Goal: Transaction & Acquisition: Download file/media

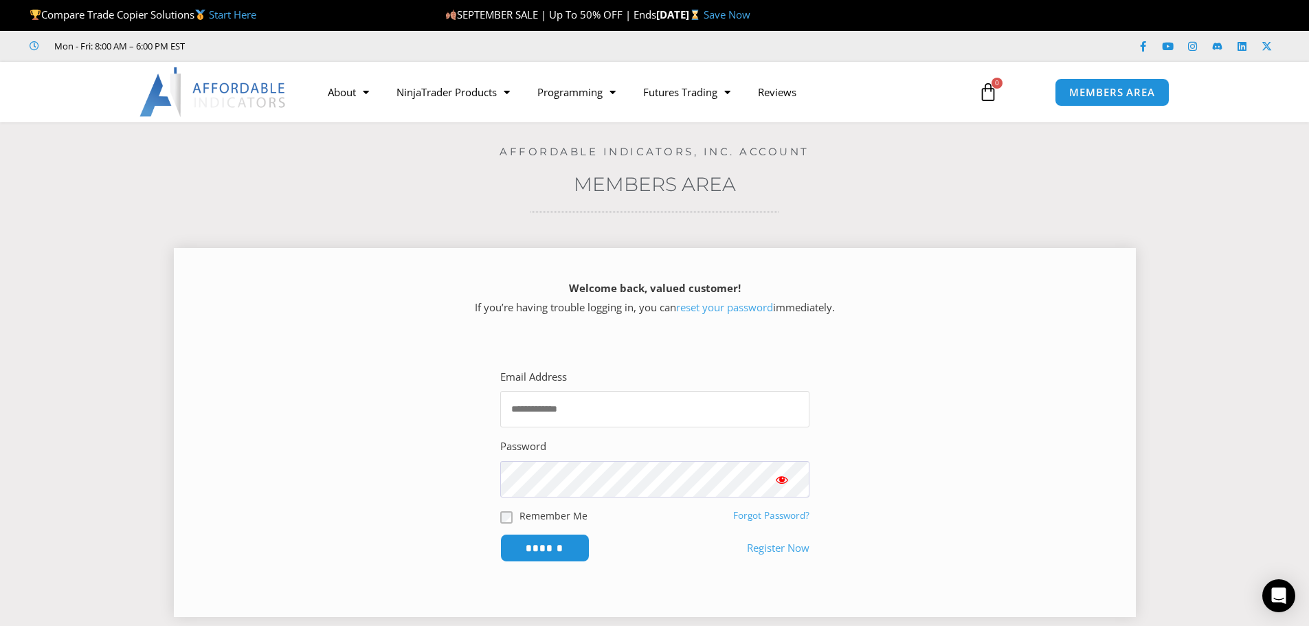
click at [739, 415] on input "Email Address" at bounding box center [654, 409] width 309 height 36
type input "**********"
click at [781, 476] on span "Show password" at bounding box center [782, 480] width 14 height 14
drag, startPoint x: 564, startPoint y: 539, endPoint x: 577, endPoint y: 533, distance: 13.5
click at [565, 539] on input "******" at bounding box center [545, 548] width 94 height 30
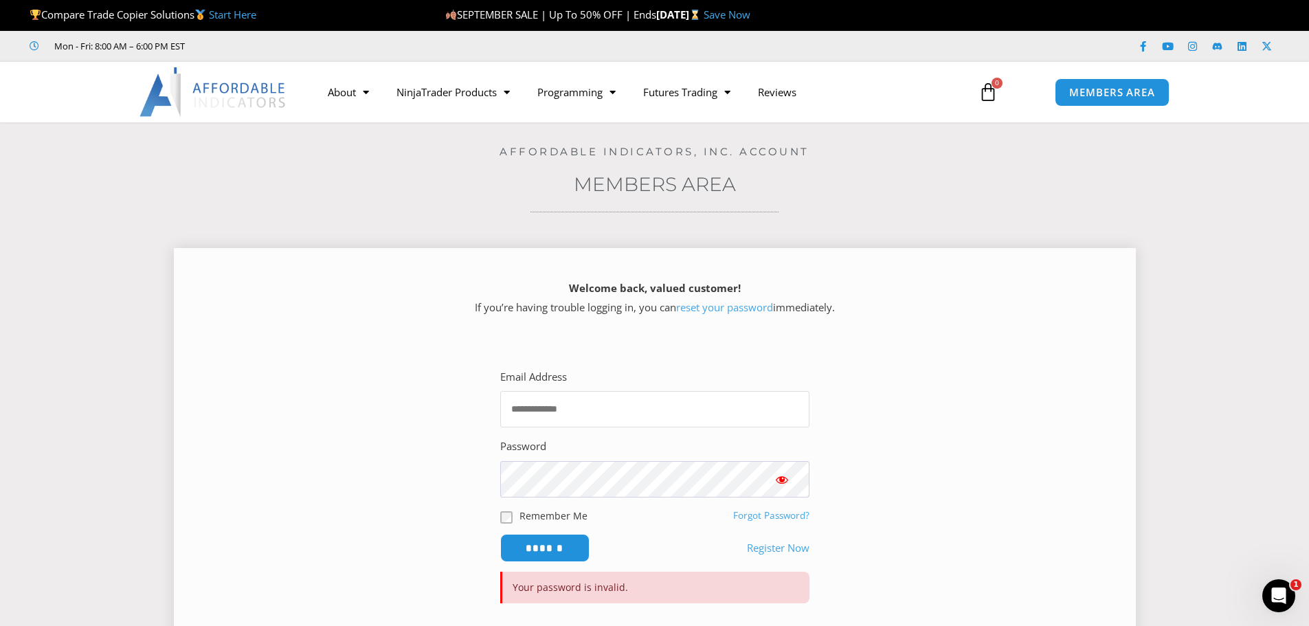
click at [632, 401] on input "Email Address" at bounding box center [654, 409] width 309 height 36
type input "**********"
click at [787, 476] on span "Show password" at bounding box center [782, 480] width 14 height 14
click at [567, 555] on input "******" at bounding box center [545, 548] width 94 height 30
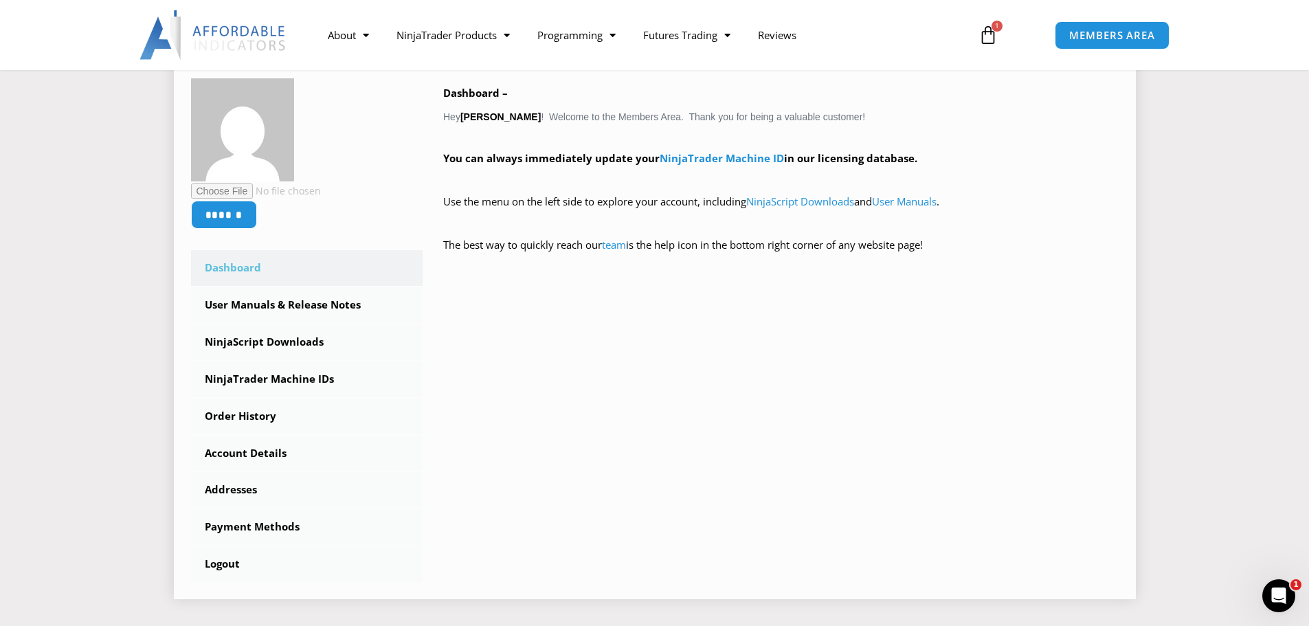
scroll to position [275, 0]
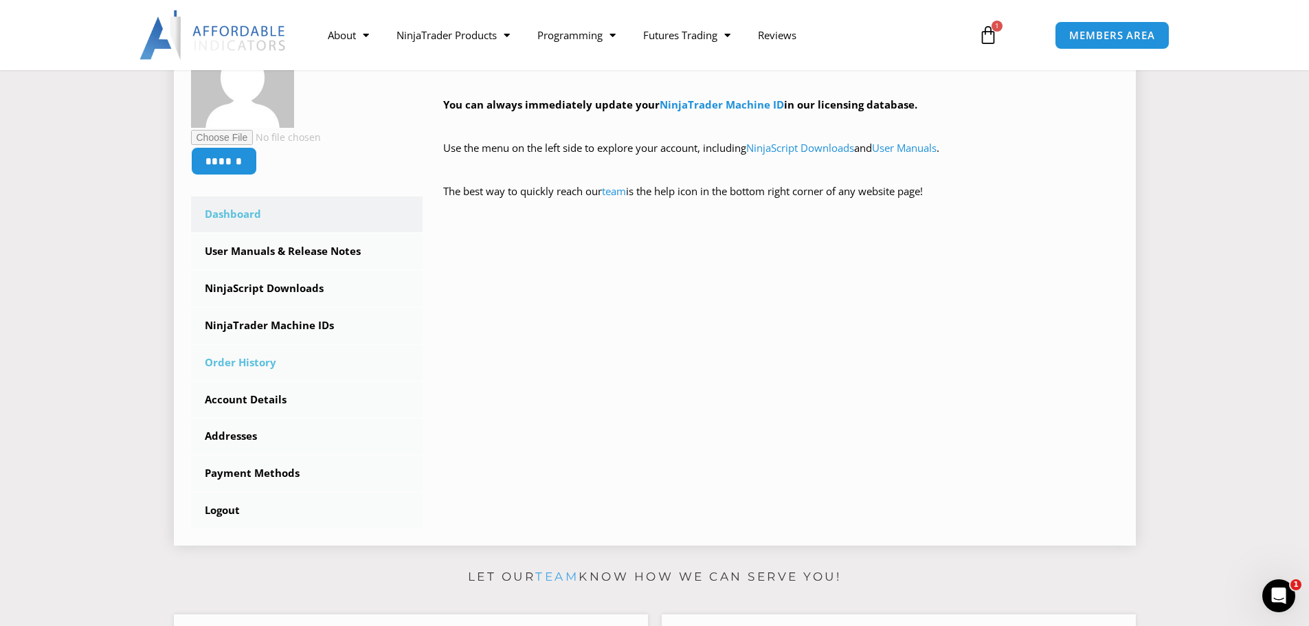
click at [276, 364] on link "Order History" at bounding box center [307, 363] width 232 height 36
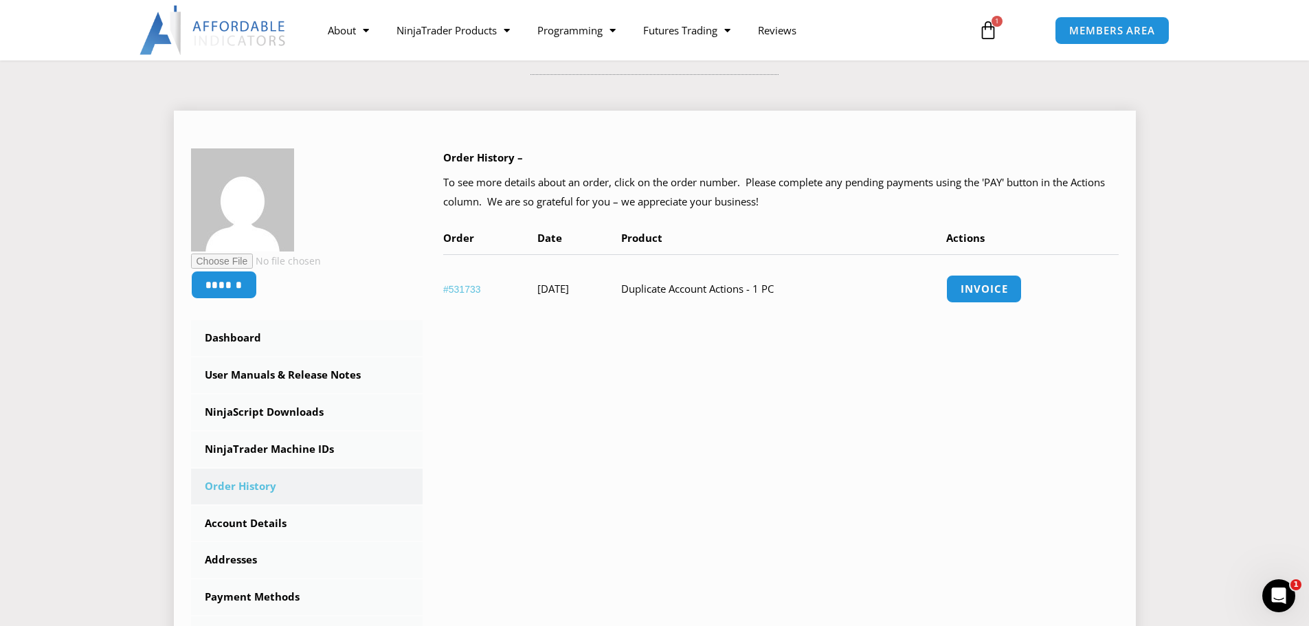
click at [467, 290] on link "#531733" at bounding box center [462, 289] width 38 height 11
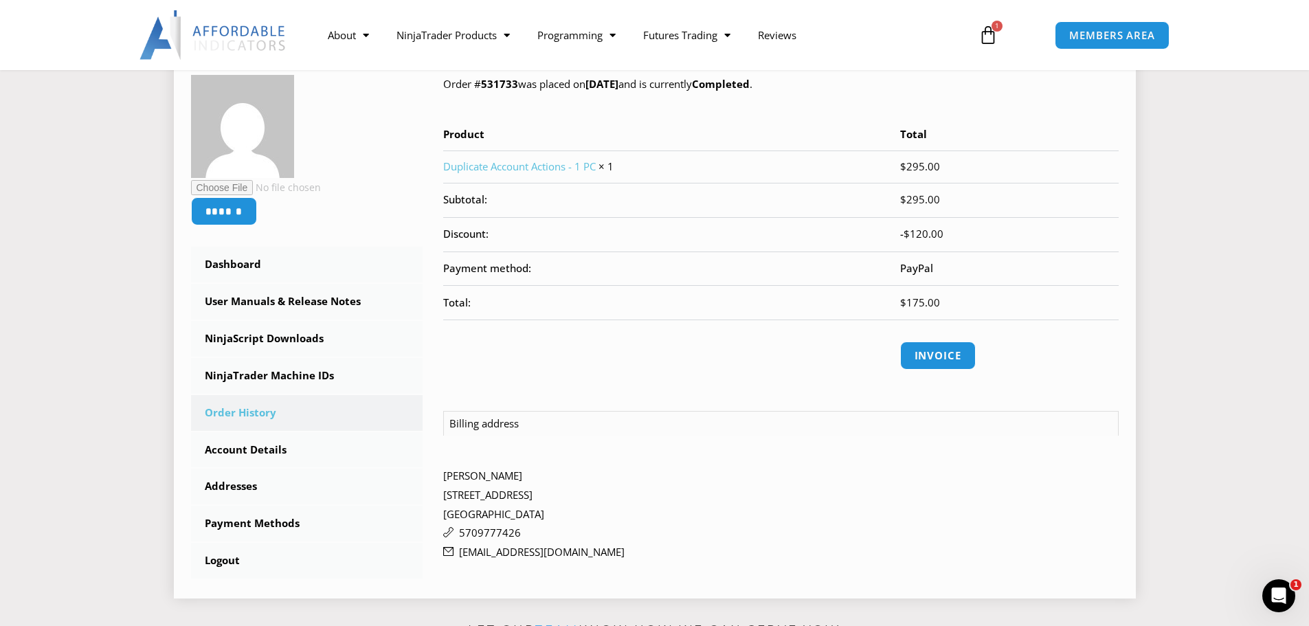
scroll to position [206, 0]
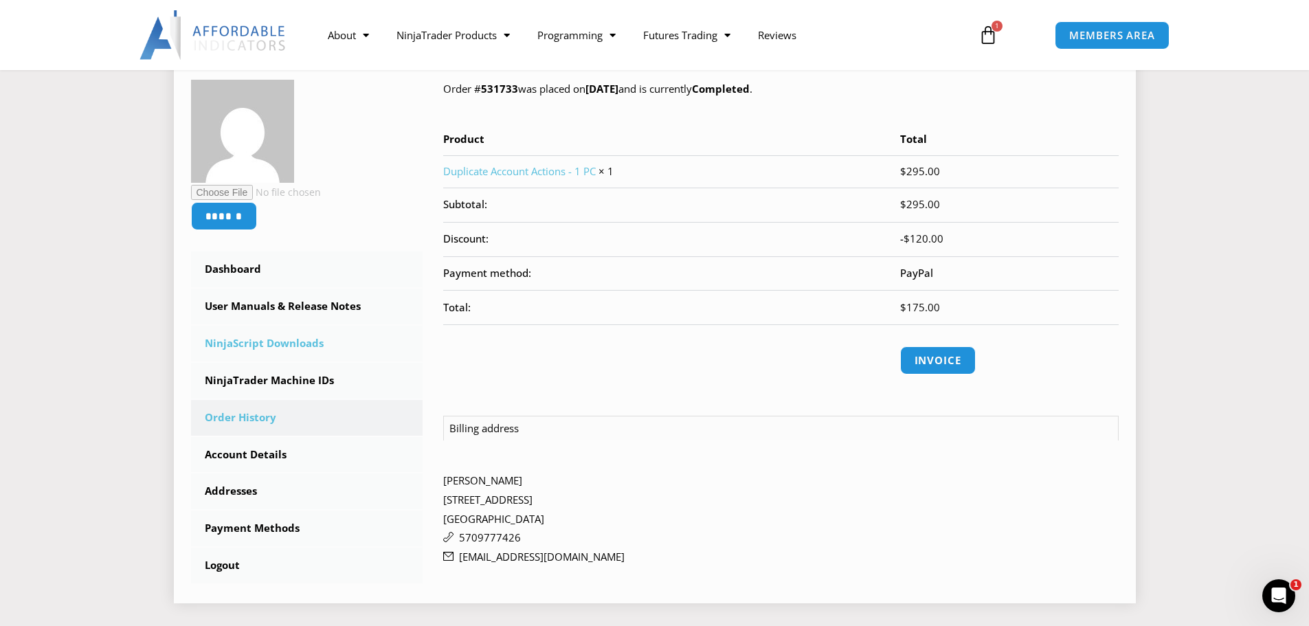
click at [280, 344] on link "NinjaScript Downloads" at bounding box center [307, 344] width 232 height 36
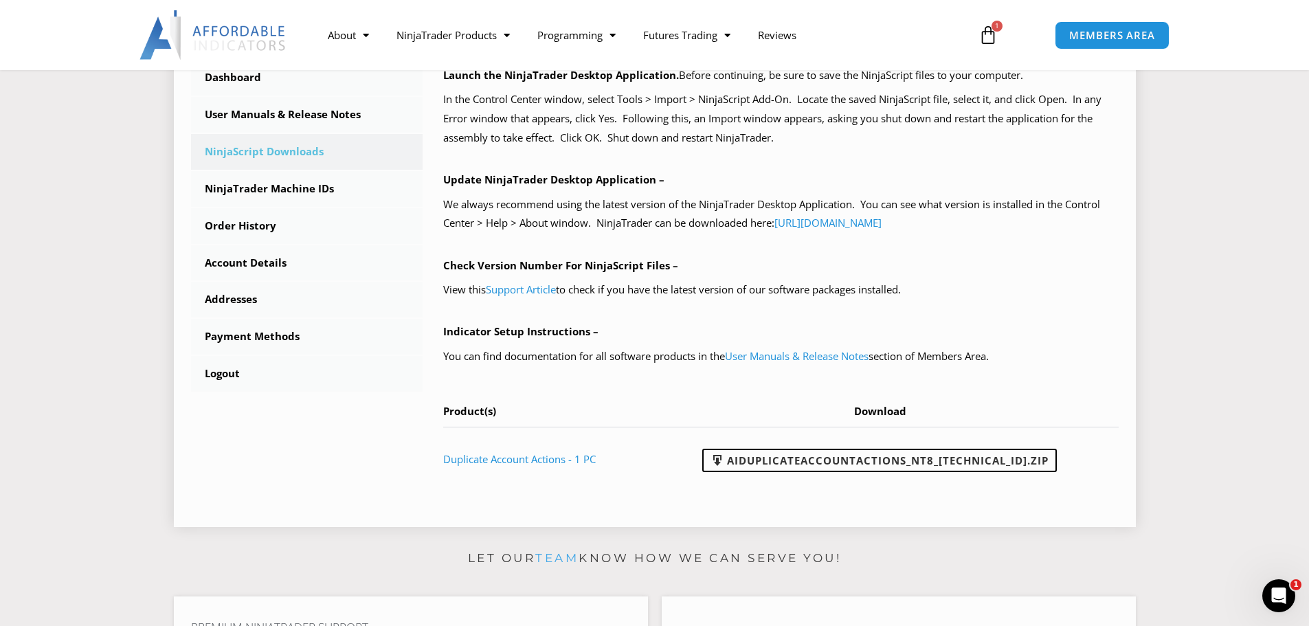
scroll to position [412, 0]
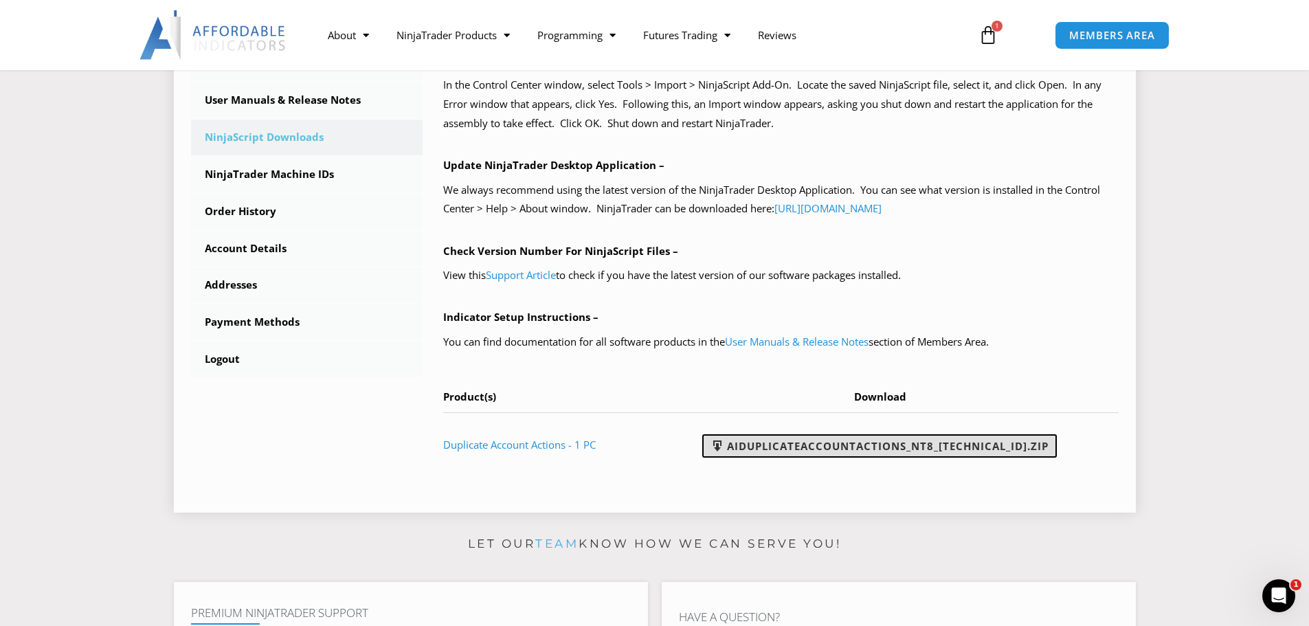
click at [986, 445] on link "AIDuplicateAccountActions_NT8_25.9.24.1.zip" at bounding box center [879, 445] width 355 height 23
click at [526, 271] on link "Support Article" at bounding box center [521, 275] width 70 height 14
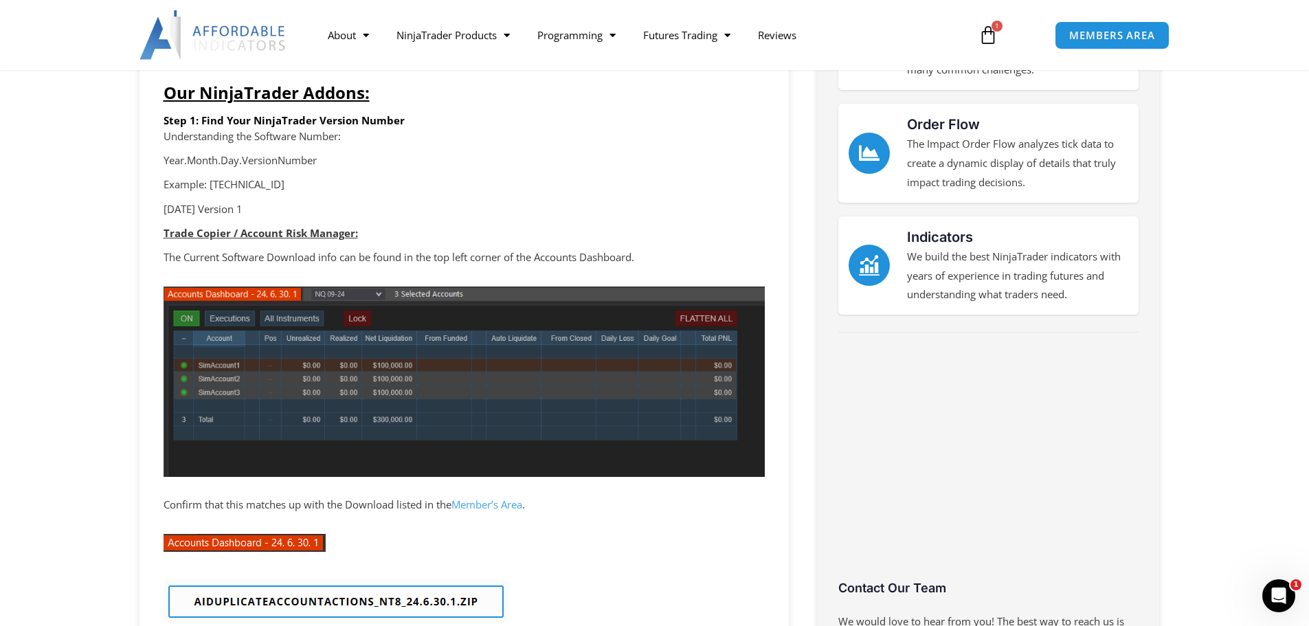
scroll to position [275, 0]
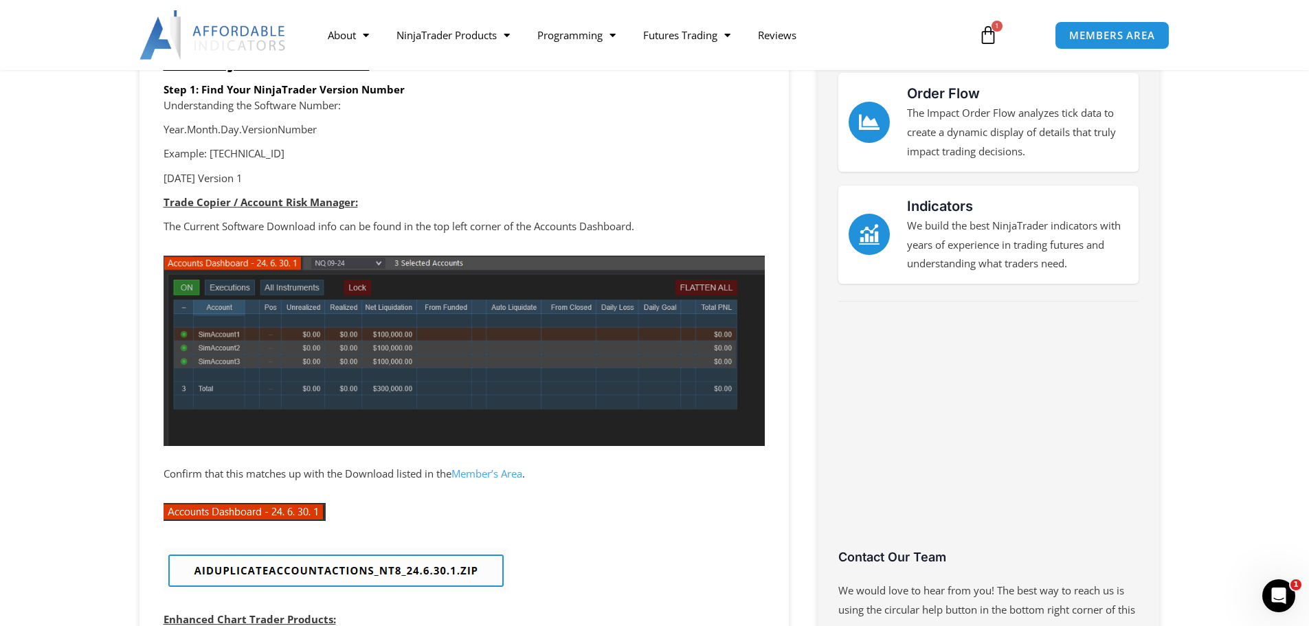
click at [486, 474] on link "Member’s Area" at bounding box center [487, 474] width 71 height 14
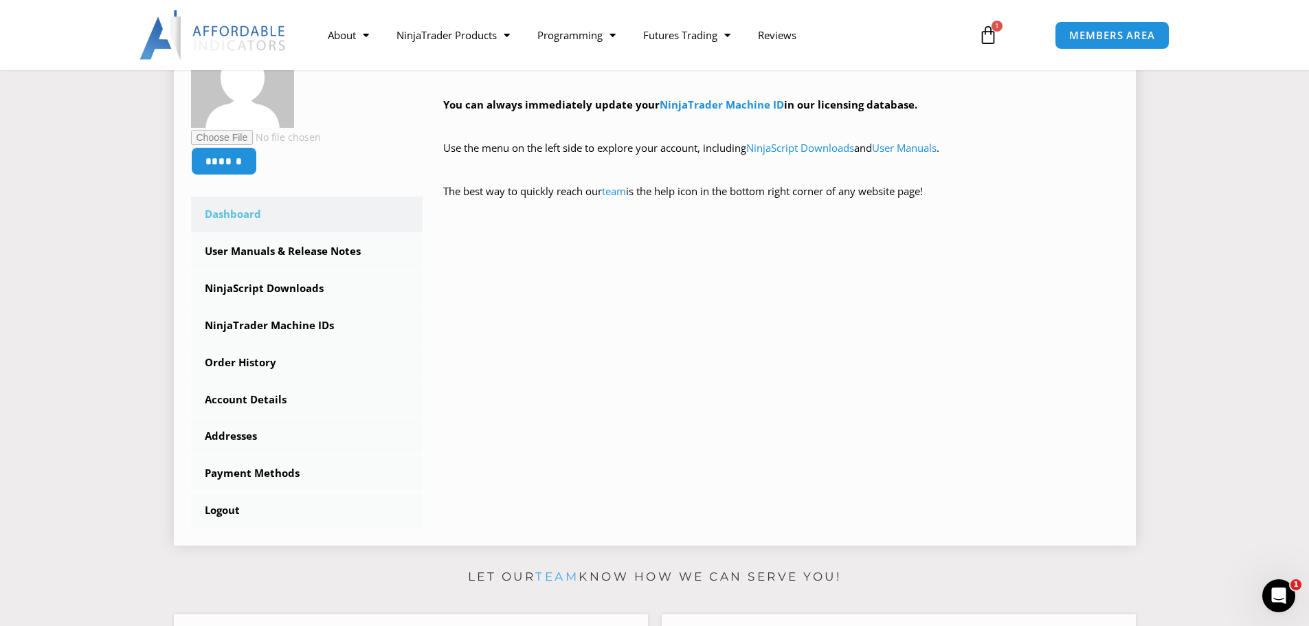
scroll to position [206, 0]
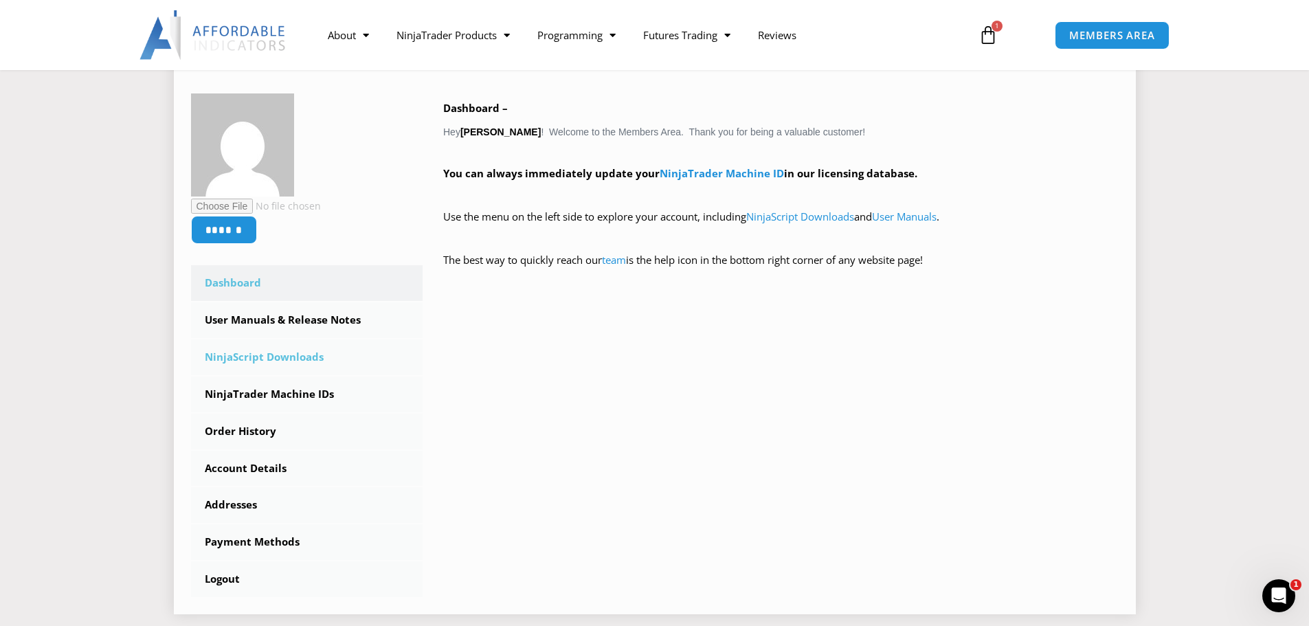
click at [271, 358] on link "NinjaScript Downloads" at bounding box center [307, 358] width 232 height 36
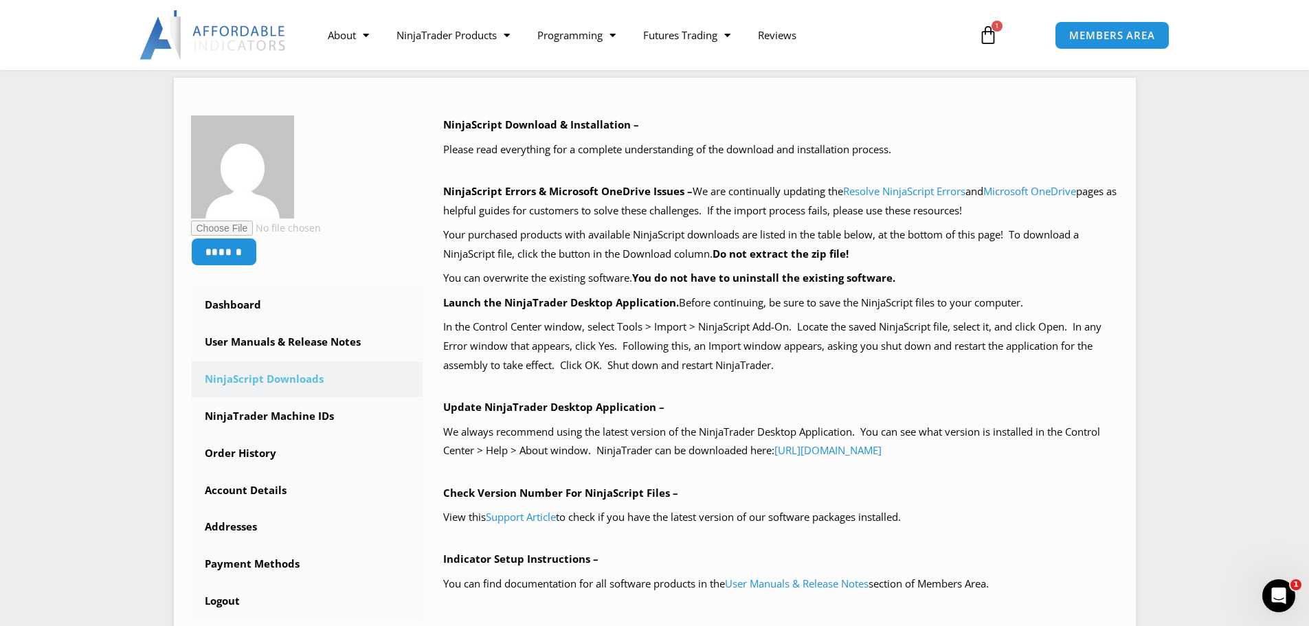
scroll to position [137, 0]
